Goal: Complete application form: Complete application form

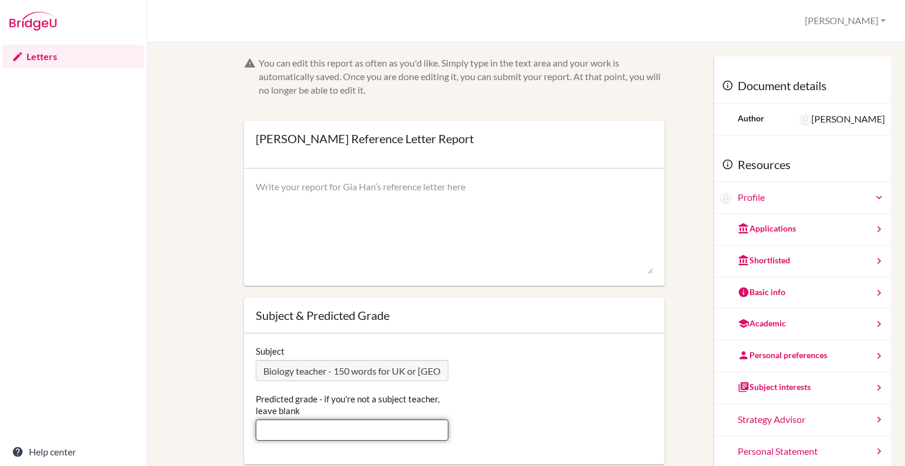
click at [285, 431] on input "Predicted grade - if you're not a subject teacher, leave blank" at bounding box center [352, 430] width 193 height 21
click at [464, 189] on textarea at bounding box center [454, 227] width 397 height 94
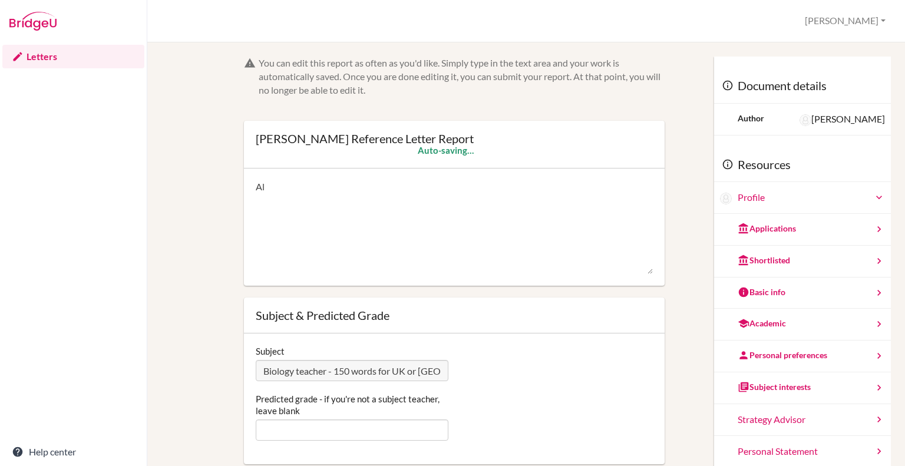
type textarea "A"
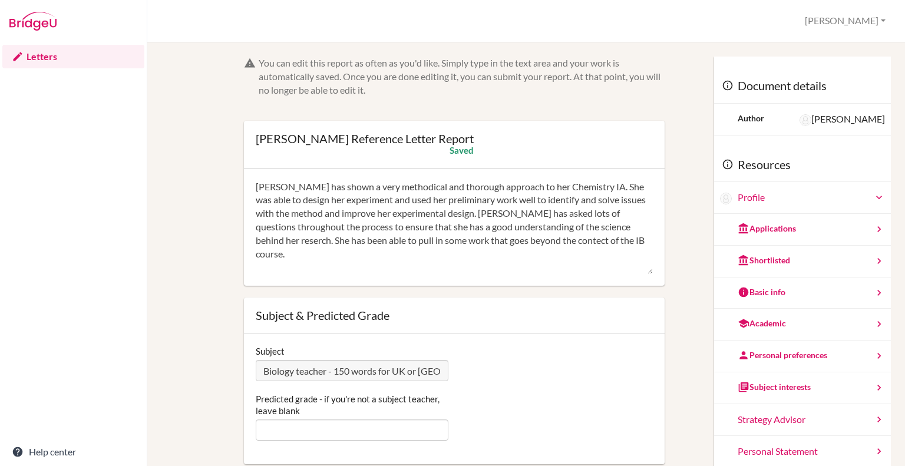
click at [558, 240] on textarea "[PERSON_NAME] has shown a very methodical and thorough approach to her Chemistr…" at bounding box center [454, 227] width 397 height 94
click at [273, 240] on textarea "[PERSON_NAME] has shown a very methodical and thorough approach to her Chemistr…" at bounding box center [454, 227] width 397 height 94
click at [639, 240] on textarea "[PERSON_NAME] has shown a very methodical and thorough approach to her Chemistr…" at bounding box center [454, 227] width 397 height 94
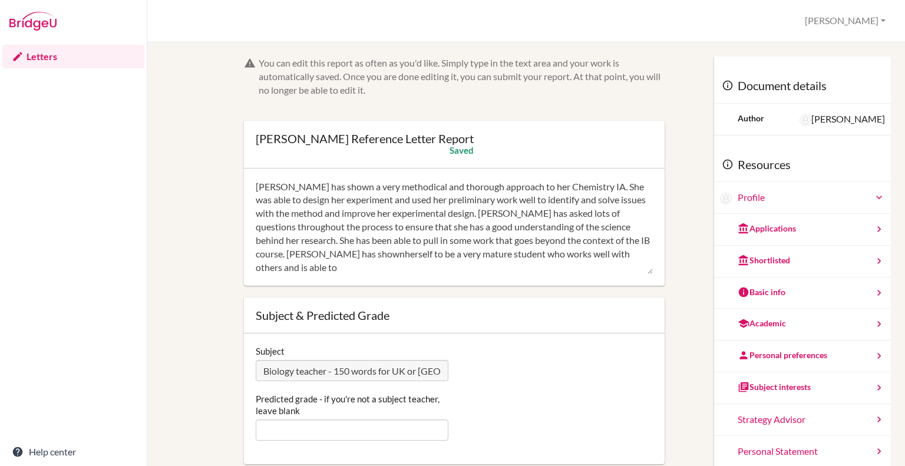
click at [331, 255] on textarea "[PERSON_NAME] has shown a very methodical and thorough approach to her Chemistr…" at bounding box center [454, 227] width 397 height 94
click at [270, 267] on textarea "[PERSON_NAME] has shown a very methodical and thorough approach to her Chemistr…" at bounding box center [454, 227] width 397 height 94
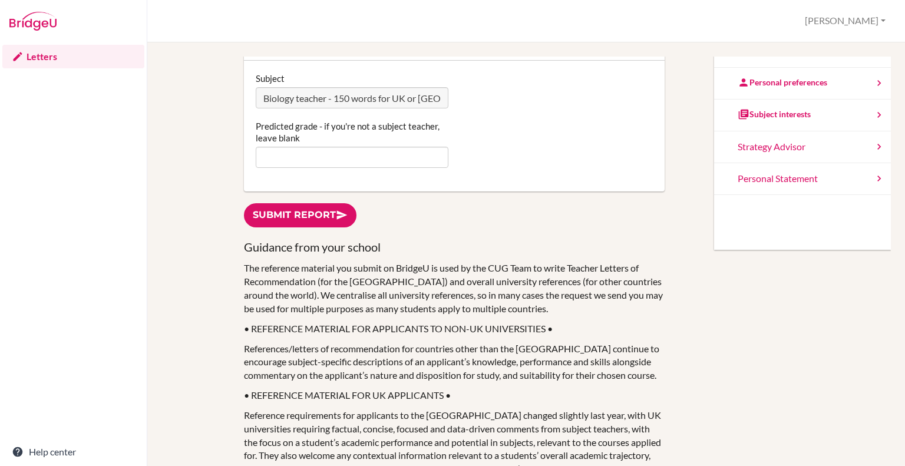
scroll to position [273, 0]
type textarea "[PERSON_NAME] has shown a very methodical and thorough approach to her Chemistr…"
click at [306, 161] on input "Predicted grade - if you're not a subject teacher, leave blank" at bounding box center [352, 156] width 193 height 21
type input "4"
click at [293, 214] on link "Submit report" at bounding box center [300, 215] width 113 height 24
